Goal: Task Accomplishment & Management: Complete application form

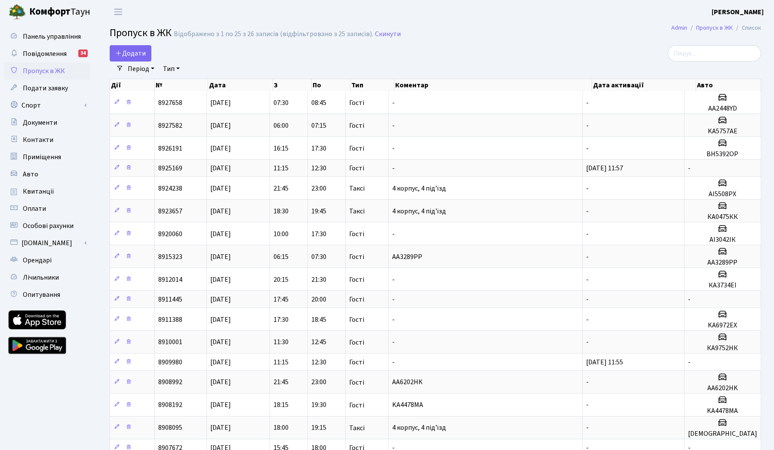
select select "25"
click at [126, 59] on link "Додати" at bounding box center [131, 53] width 42 height 16
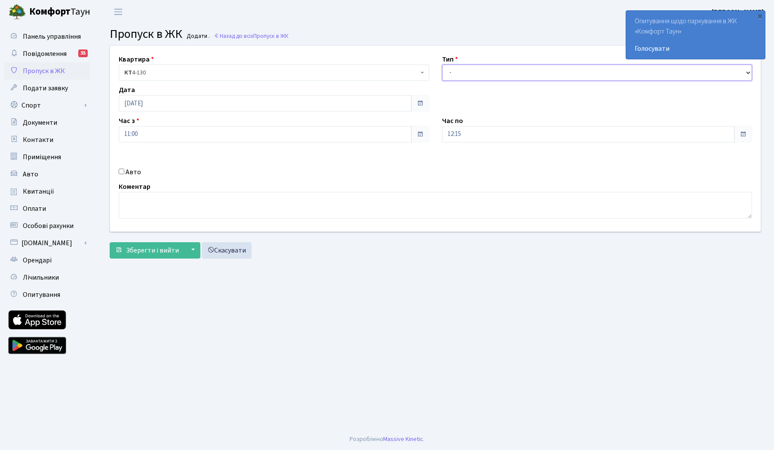
select select "1"
click at [477, 125] on div "Час по 12:15" at bounding box center [597, 129] width 323 height 27
click at [482, 132] on input "12:15" at bounding box center [588, 134] width 293 height 16
click at [468, 163] on icon at bounding box center [465, 163] width 23 height 23
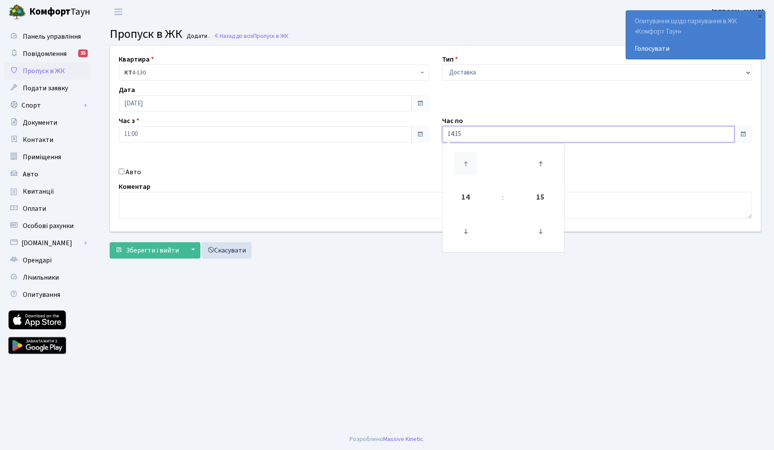
click at [468, 163] on icon at bounding box center [465, 163] width 23 height 23
type input "16:15"
click at [284, 197] on textarea at bounding box center [436, 205] width 634 height 27
type textarea "l"
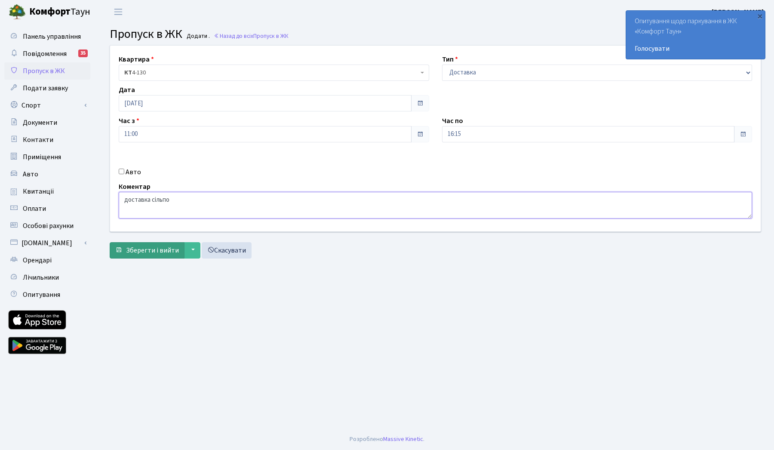
type textarea "доставка сільпо"
click at [143, 246] on span "Зберегти і вийти" at bounding box center [152, 250] width 53 height 9
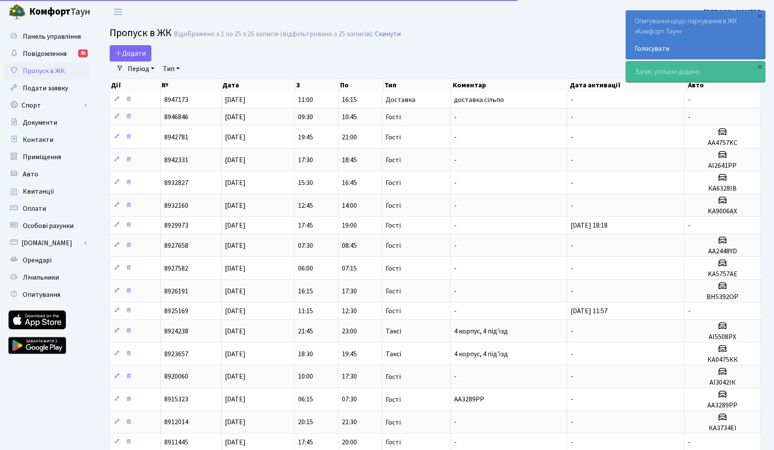
select select "25"
